Goal: Find specific page/section: Find specific page/section

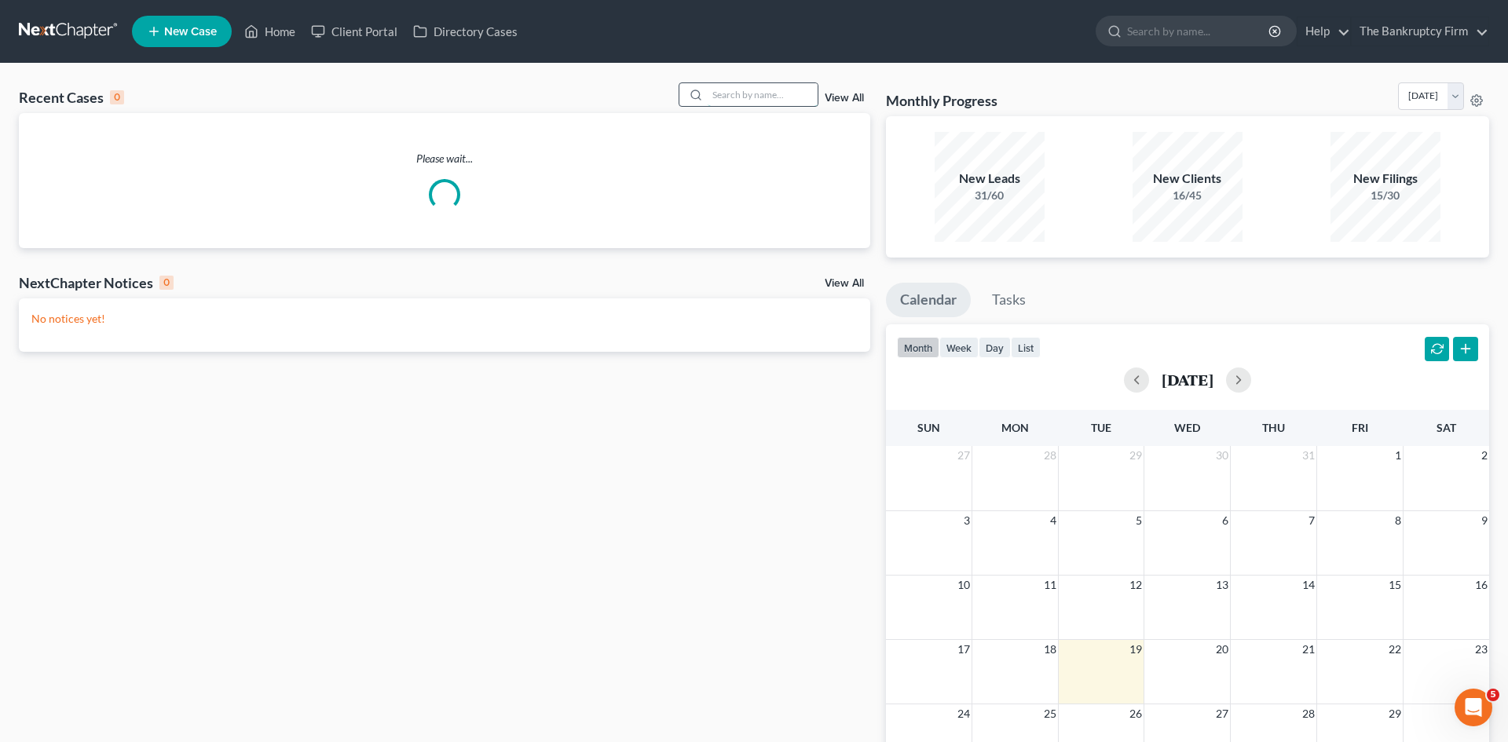
click at [723, 93] on input "search" at bounding box center [763, 94] width 110 height 23
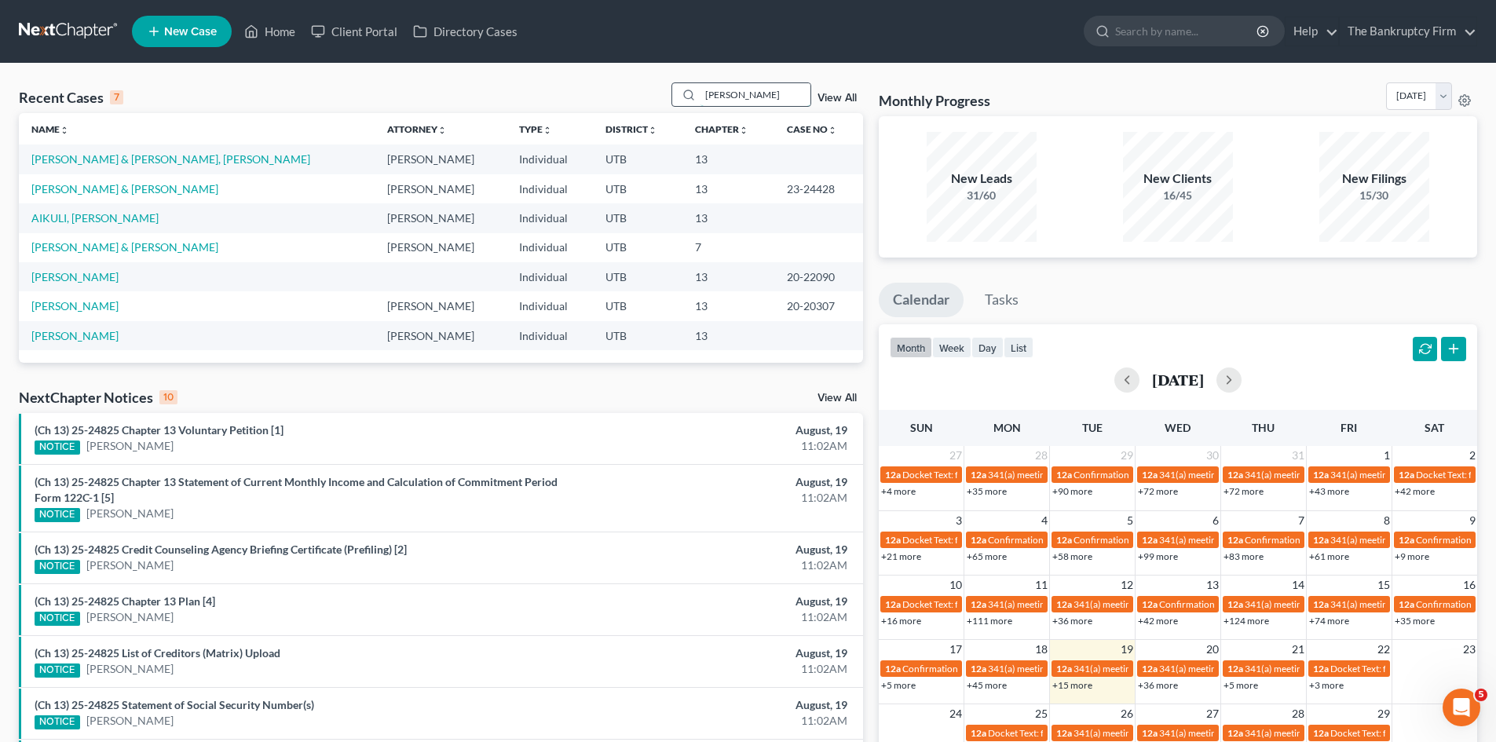
type input "[PERSON_NAME]"
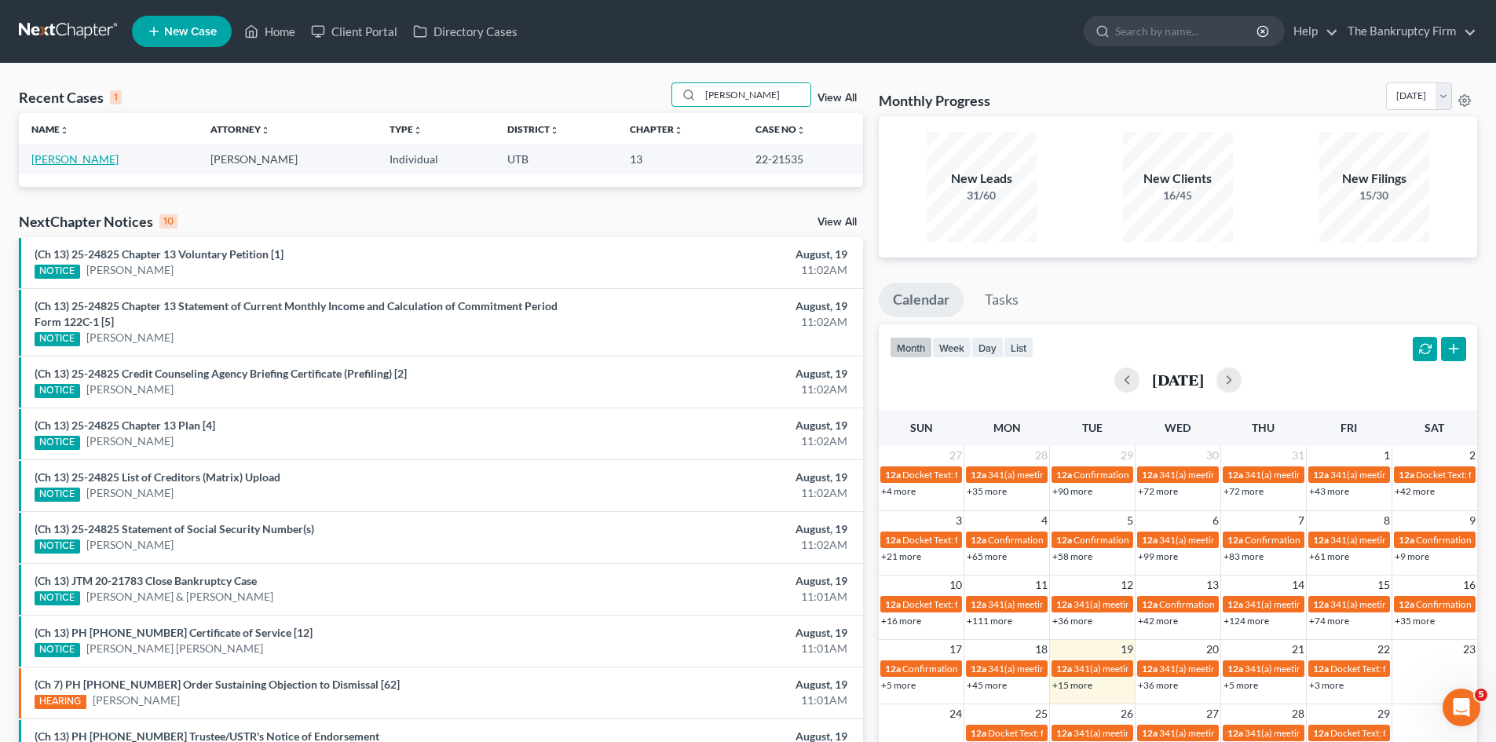
click at [38, 160] on link "[PERSON_NAME]" at bounding box center [74, 158] width 87 height 13
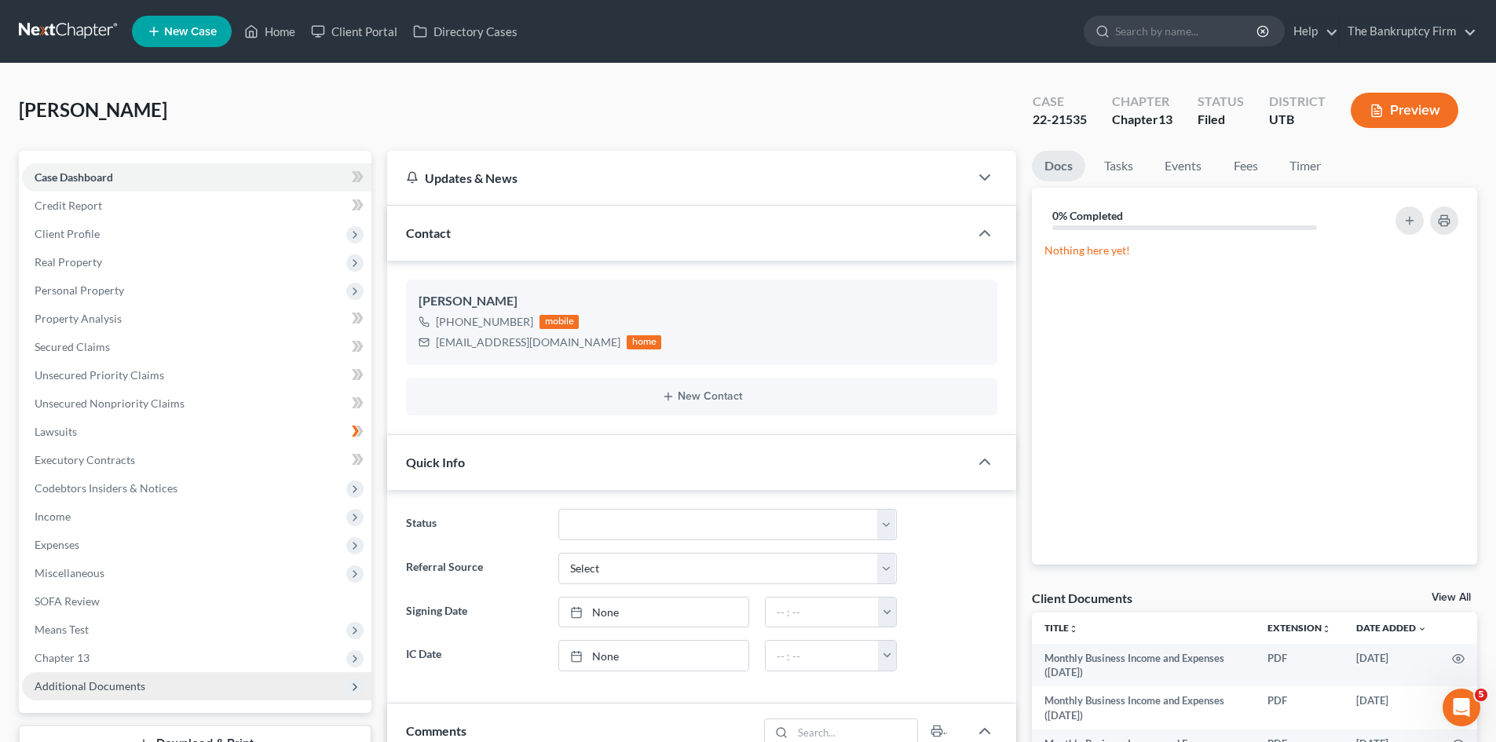
click at [102, 688] on span "Additional Documents" at bounding box center [90, 685] width 111 height 13
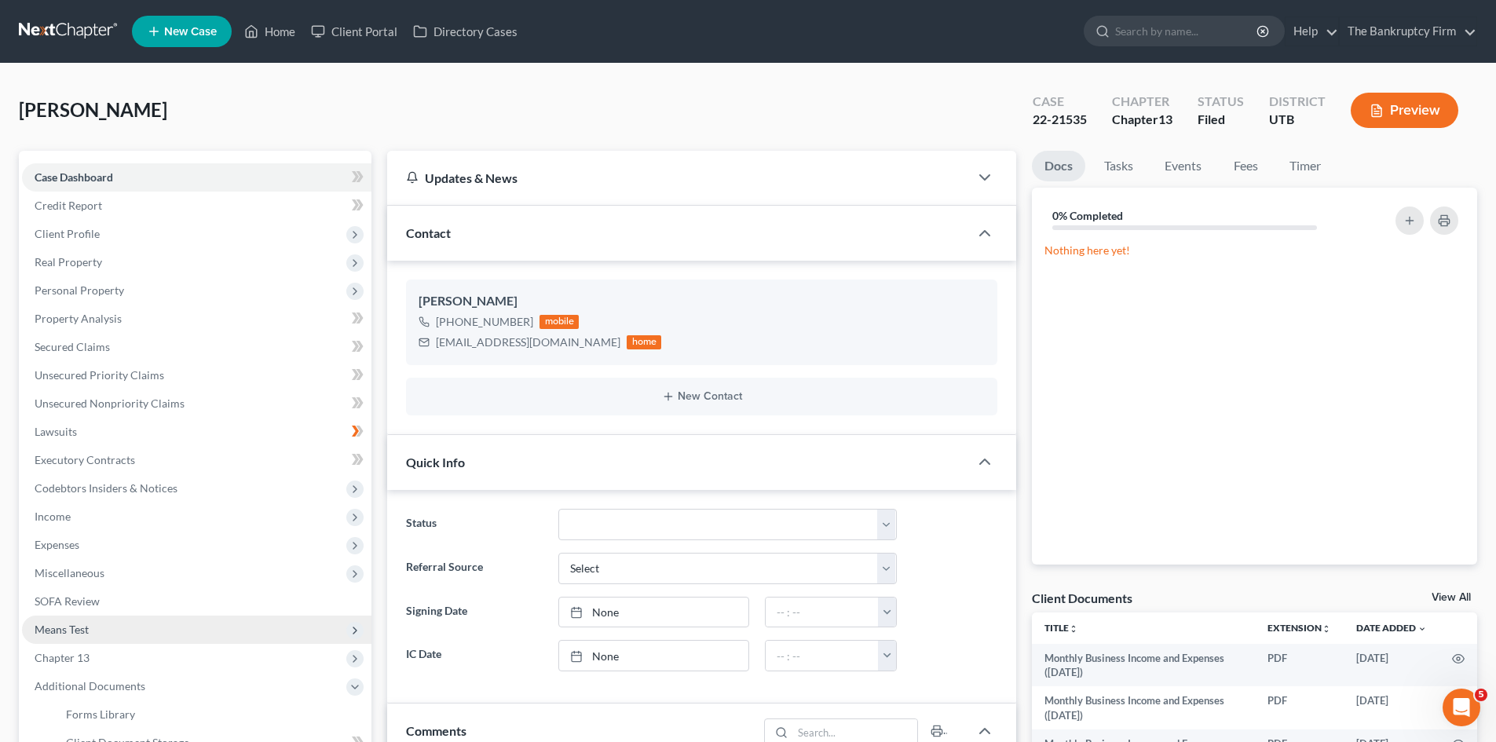
scroll to position [236, 0]
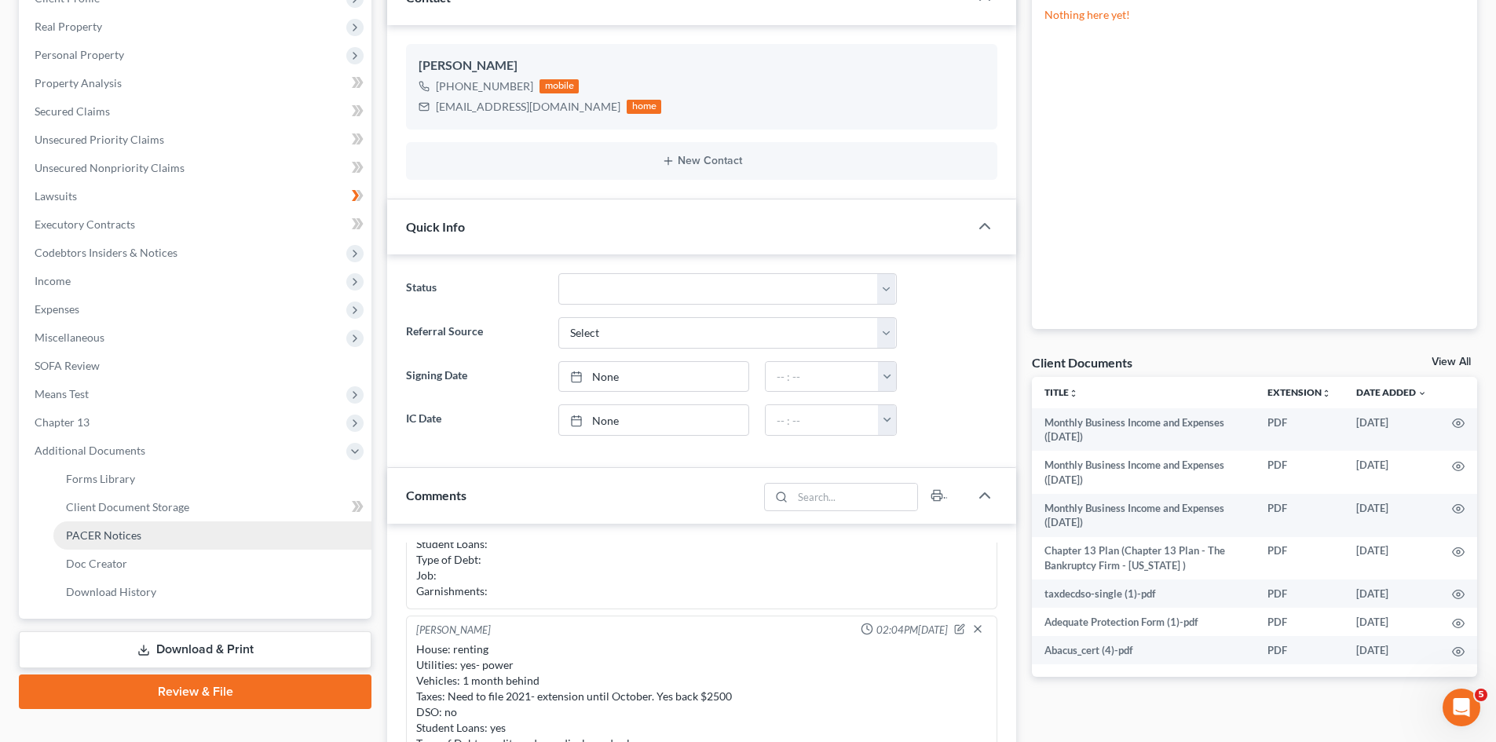
click at [123, 536] on span "PACER Notices" at bounding box center [103, 535] width 75 height 13
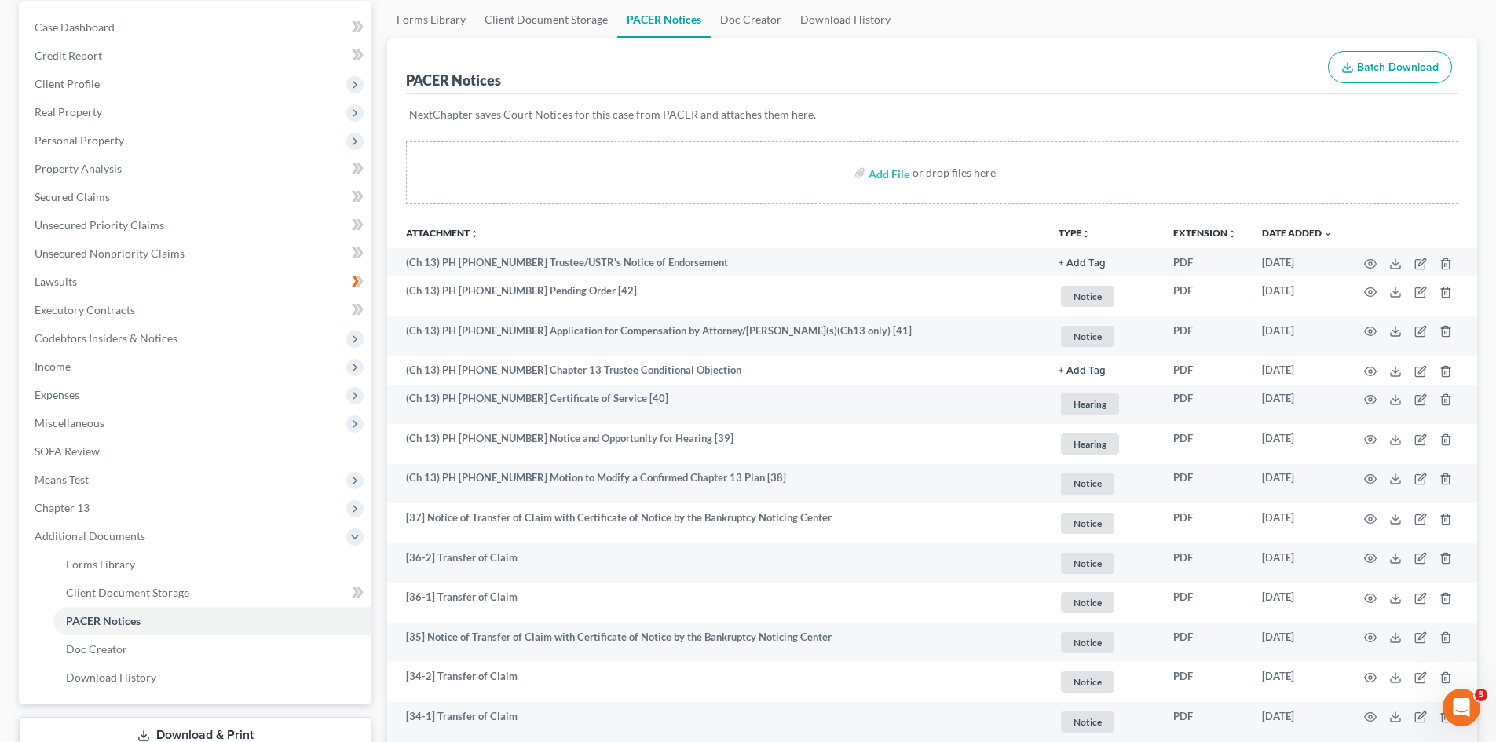
scroll to position [79, 0]
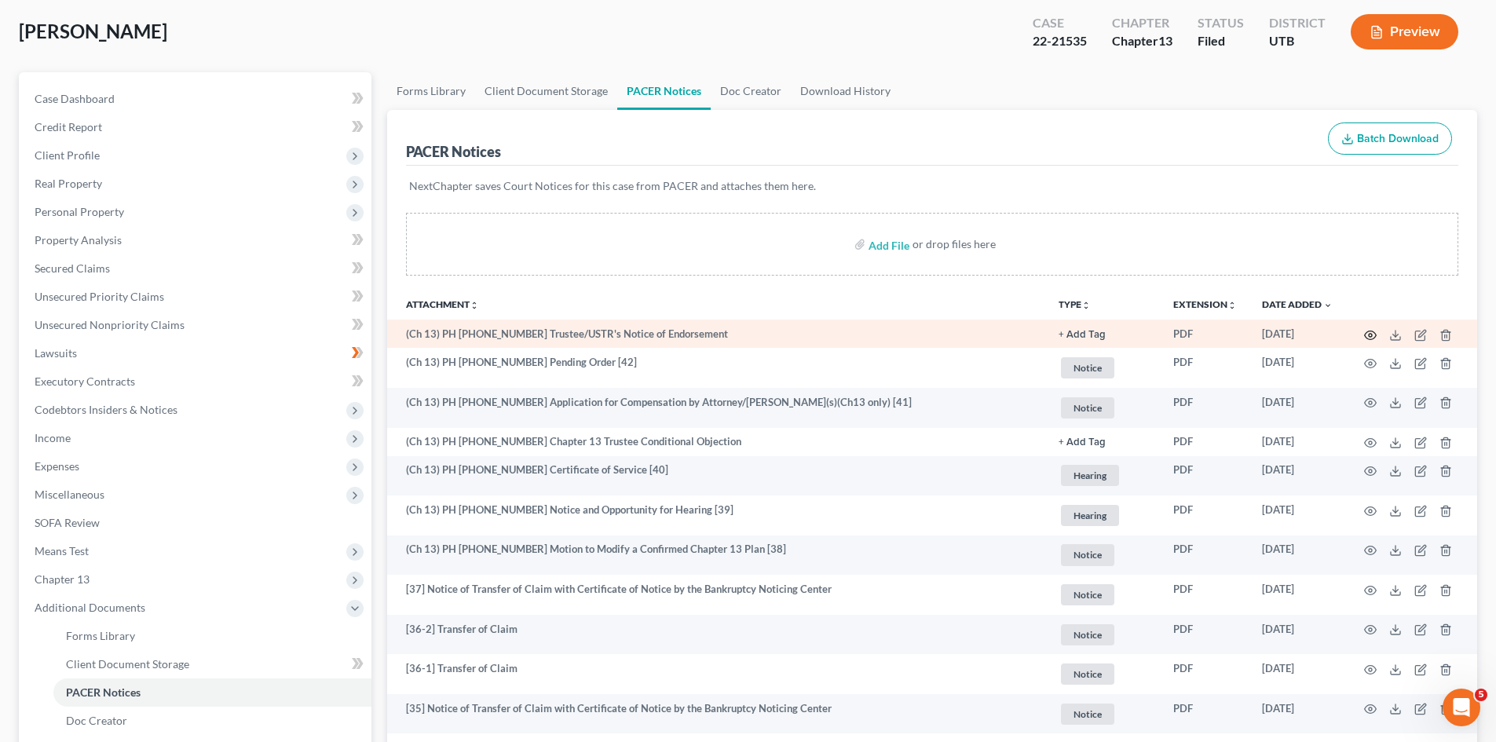
click at [1367, 331] on icon "button" at bounding box center [1370, 335] width 13 height 13
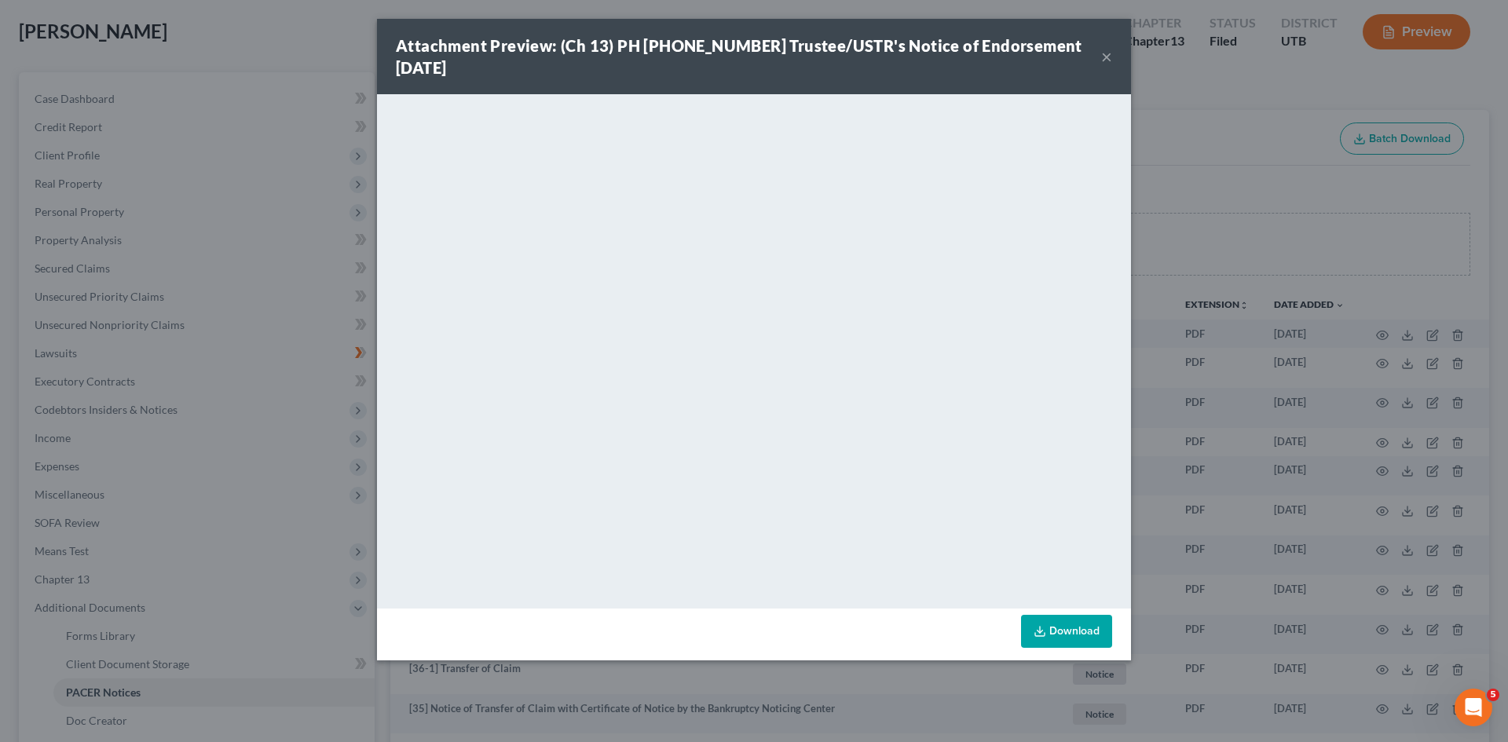
click at [1108, 48] on button "×" at bounding box center [1106, 56] width 11 height 19
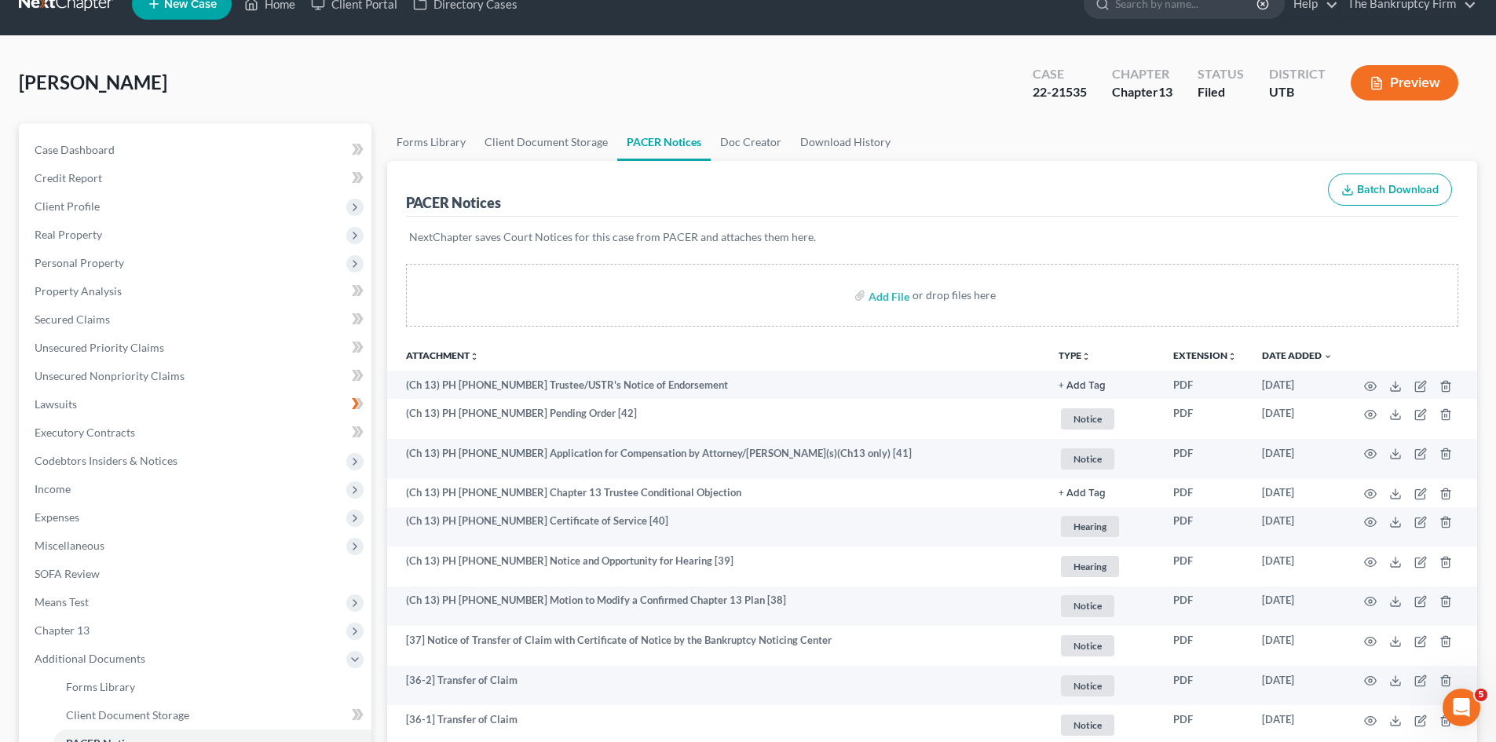
scroll to position [0, 0]
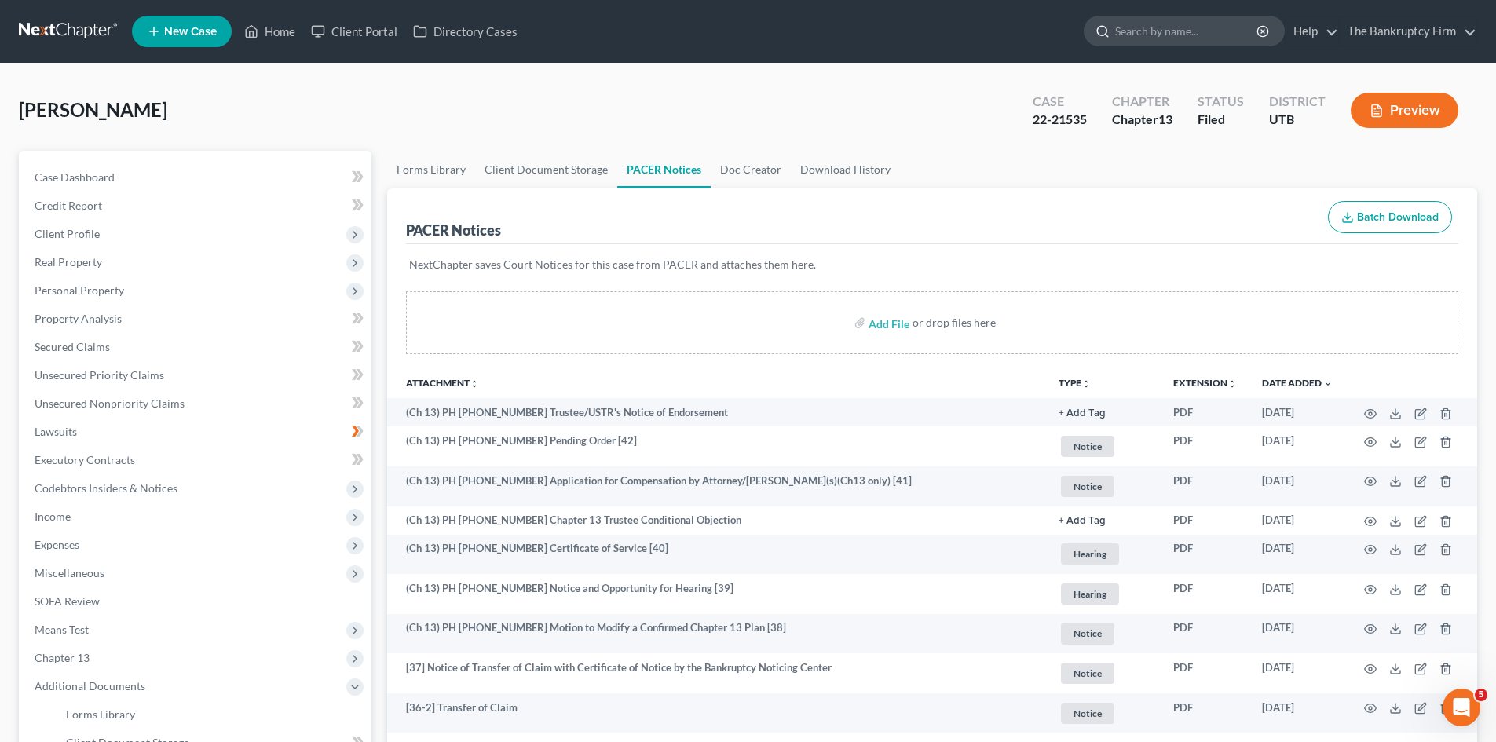
click at [1173, 33] on input "search" at bounding box center [1187, 30] width 144 height 29
type input "[PERSON_NAME]"
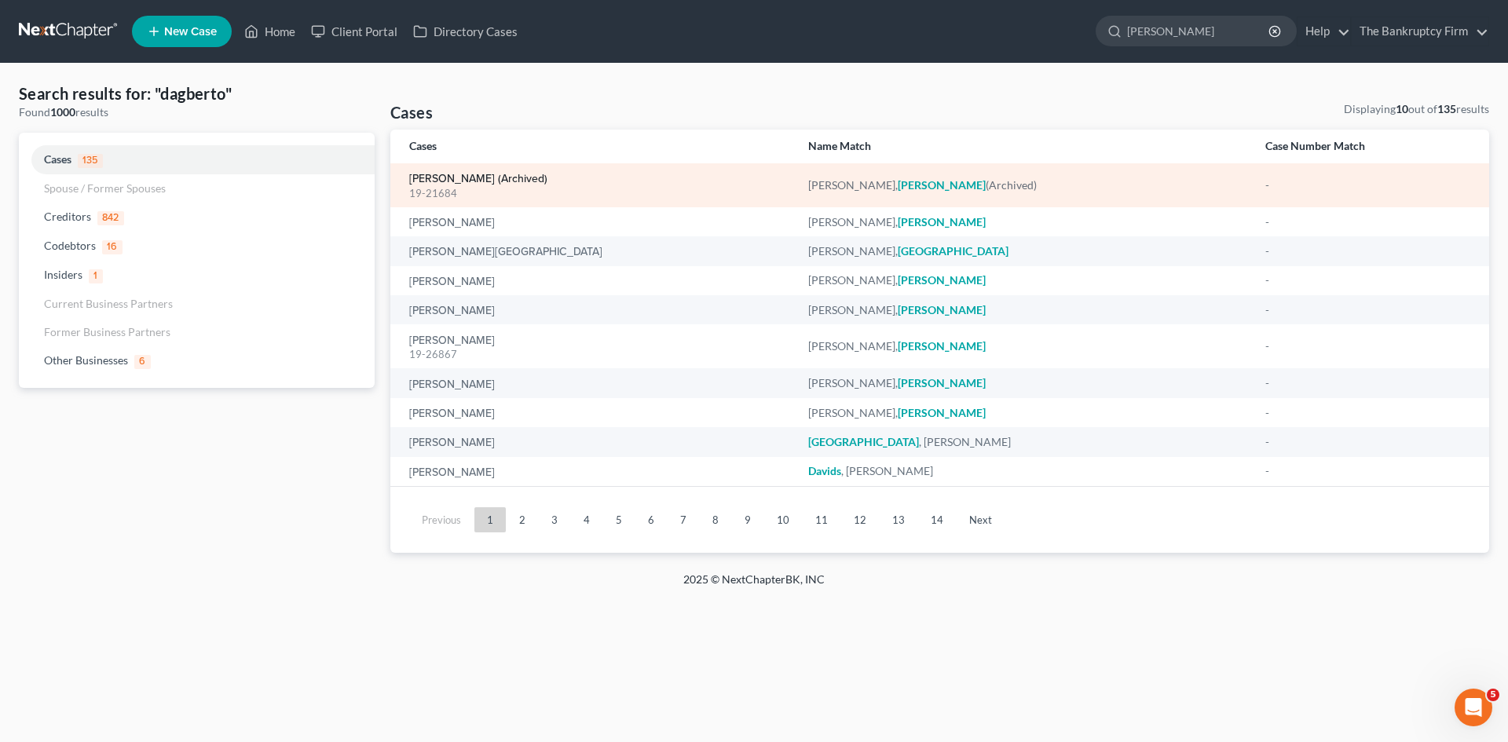
click at [453, 179] on link "[PERSON_NAME] (Archived)" at bounding box center [478, 179] width 138 height 11
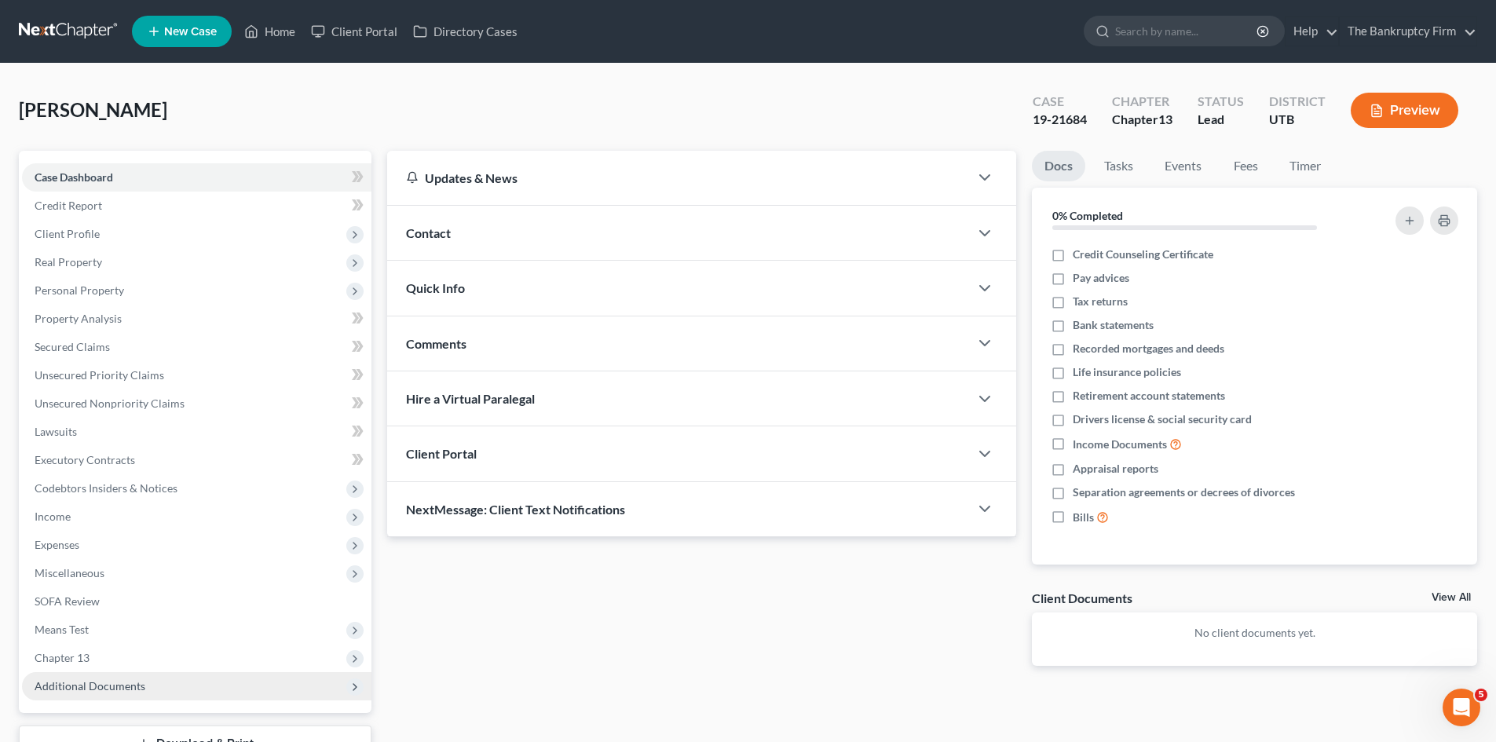
click at [70, 688] on span "Additional Documents" at bounding box center [90, 685] width 111 height 13
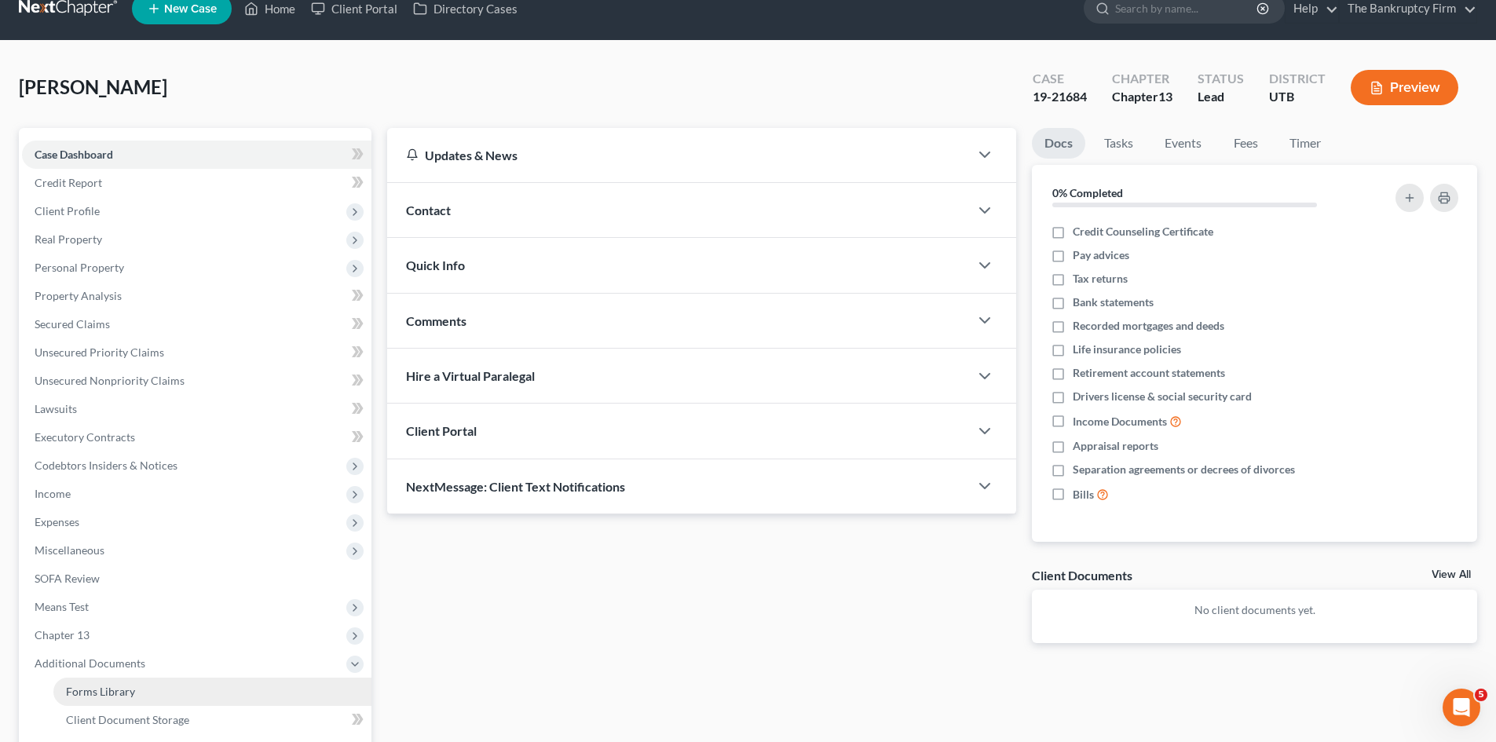
scroll to position [157, 0]
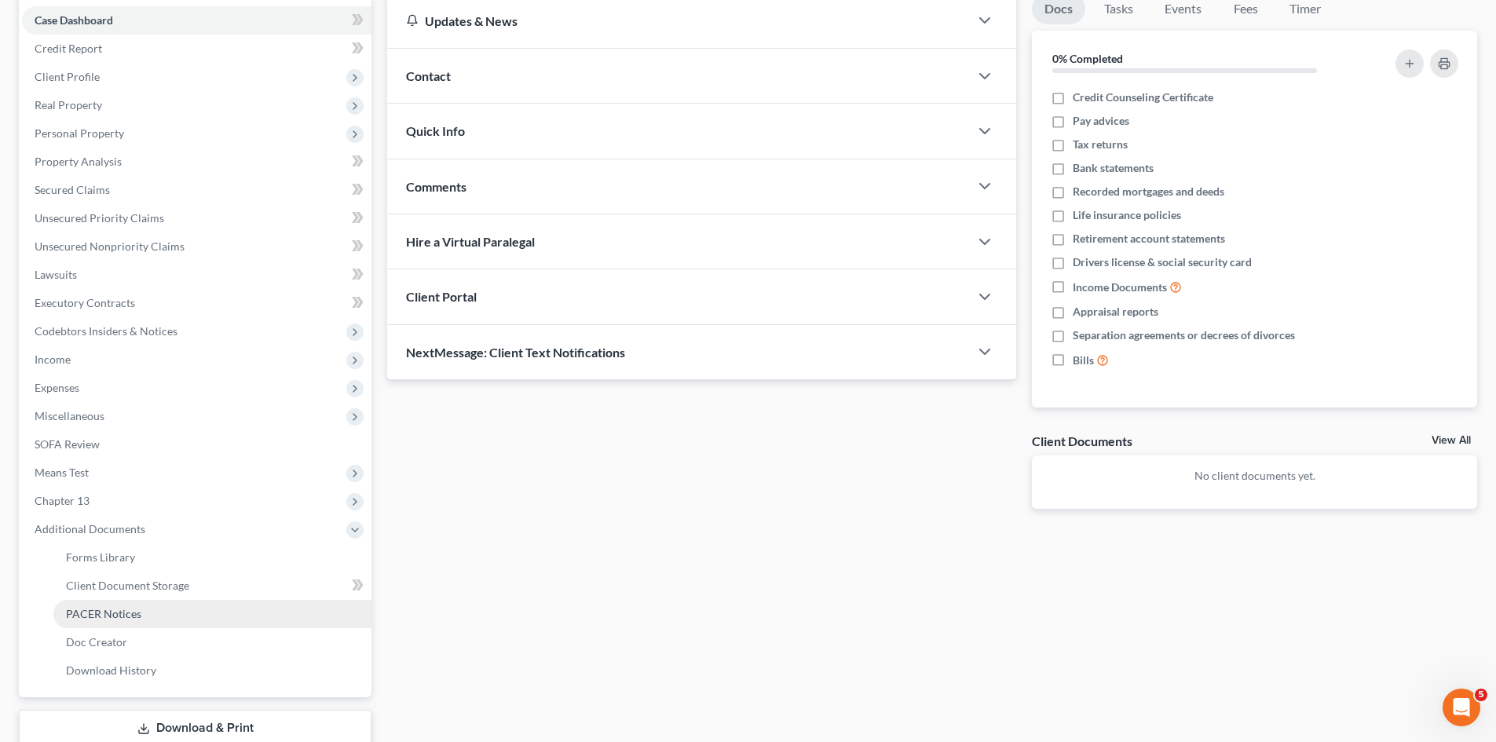
click at [103, 610] on span "PACER Notices" at bounding box center [103, 613] width 75 height 13
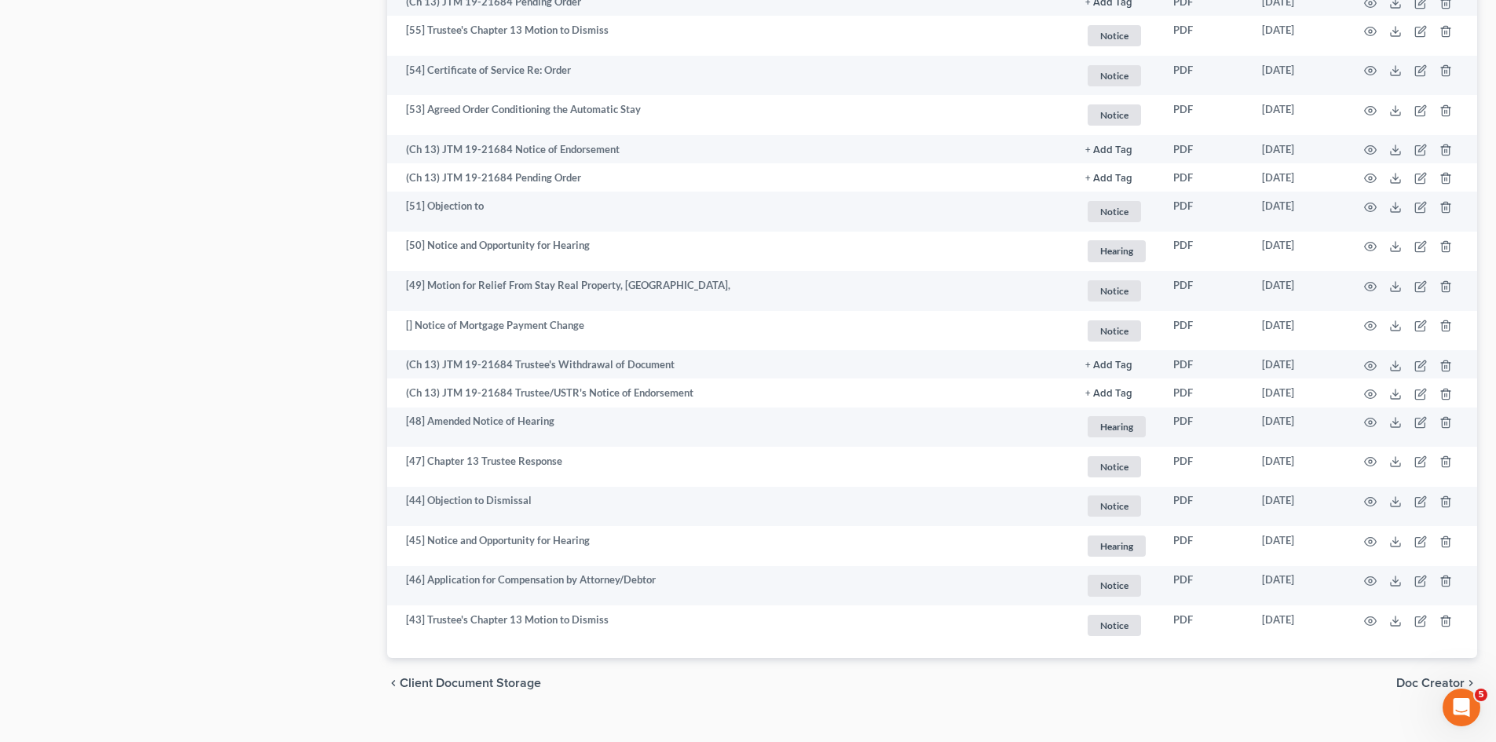
scroll to position [1673, 0]
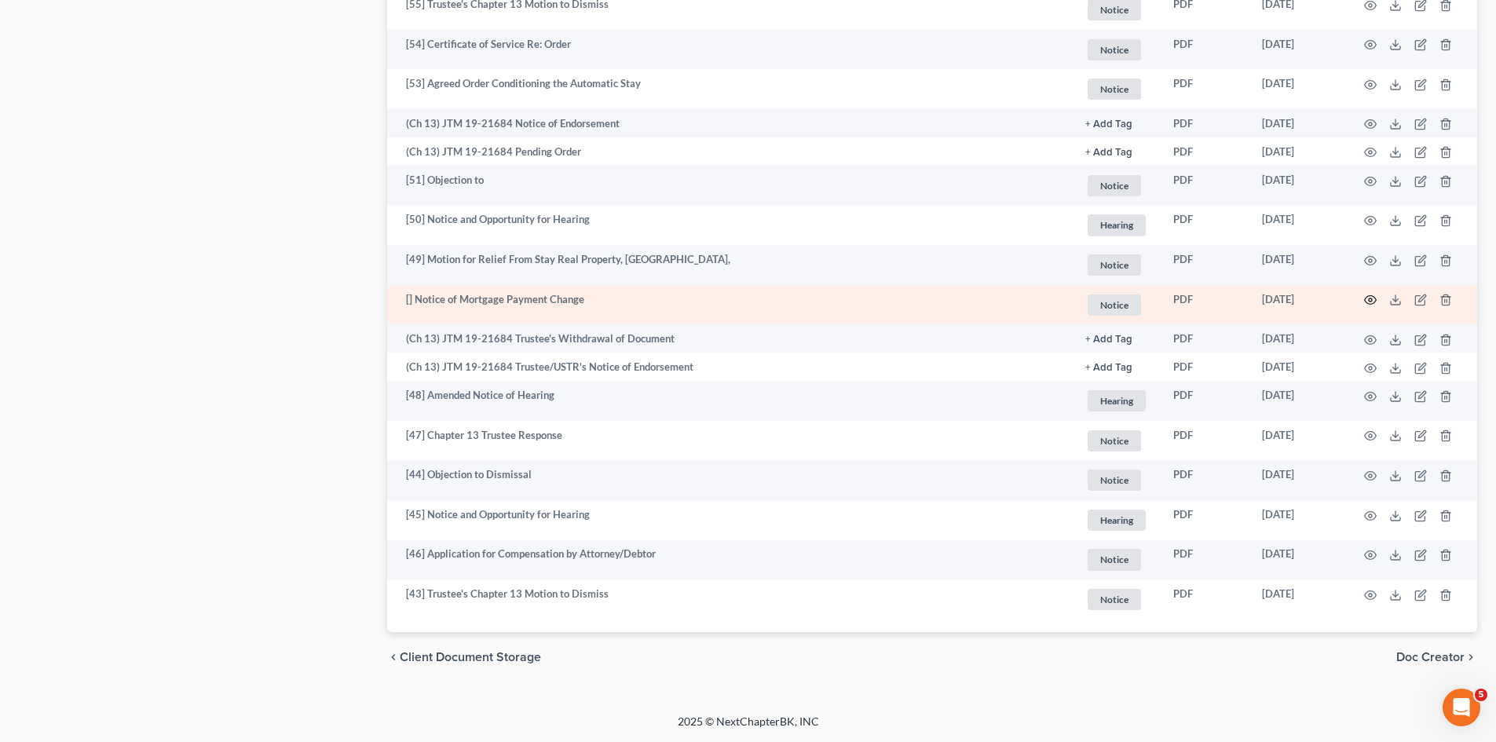
click at [1369, 300] on circle "button" at bounding box center [1370, 299] width 3 height 3
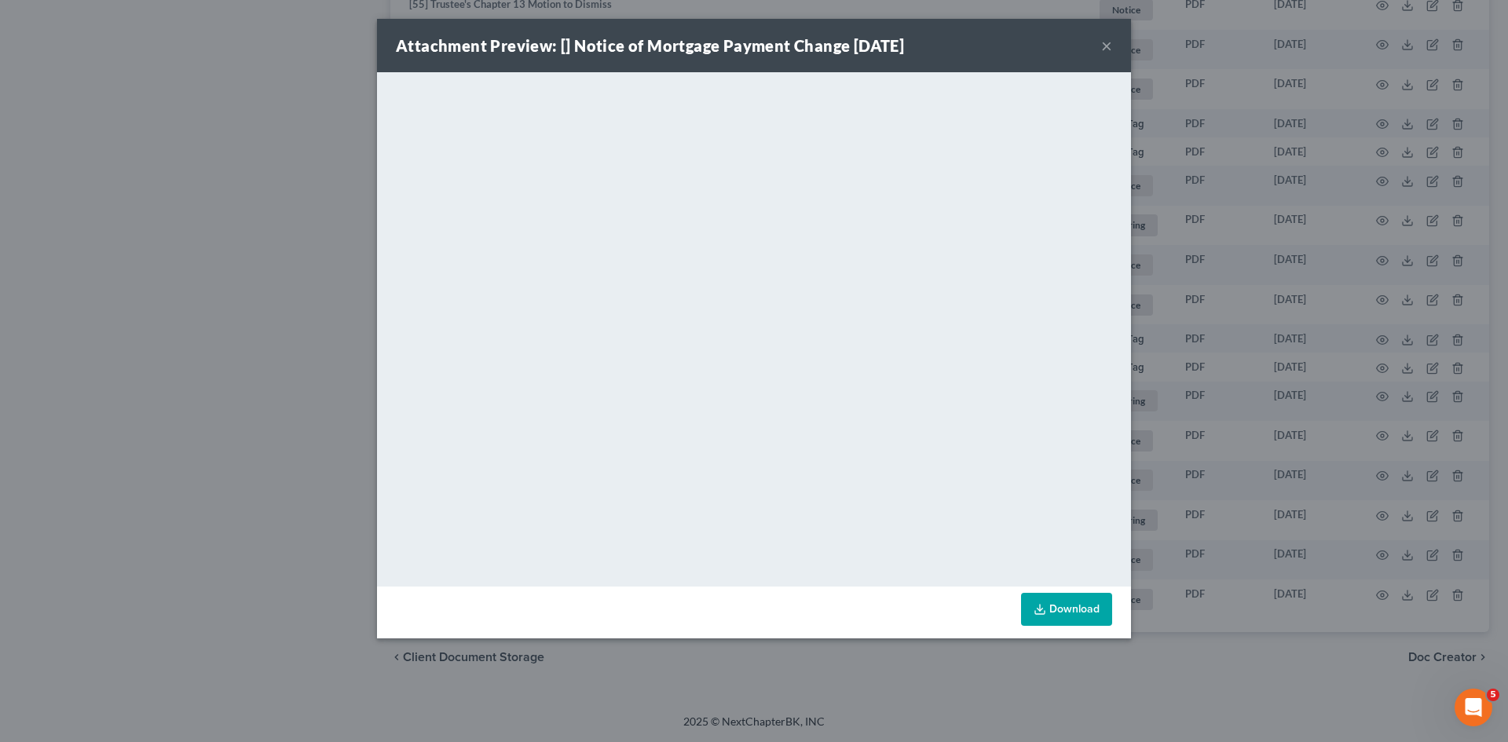
click at [1104, 42] on button "×" at bounding box center [1106, 45] width 11 height 19
